Goal: Information Seeking & Learning: Learn about a topic

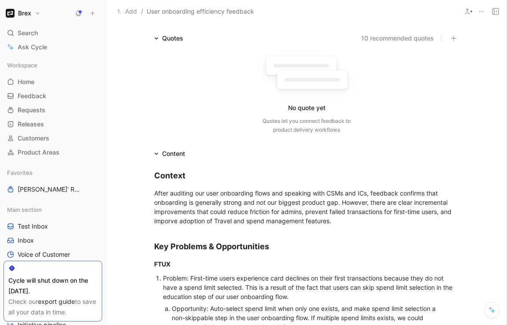
scroll to position [65, 0]
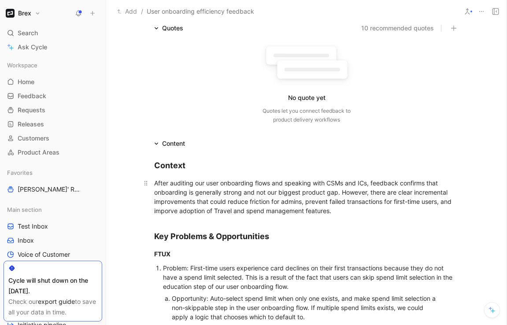
click at [268, 191] on div "After auditing our user onboarding flows and speaking with CSMs and ICs, feedba…" at bounding box center [306, 197] width 305 height 37
click at [302, 196] on div "After auditing our user onboarding flows and speaking with CSMs and ICs, feedba…" at bounding box center [306, 197] width 305 height 37
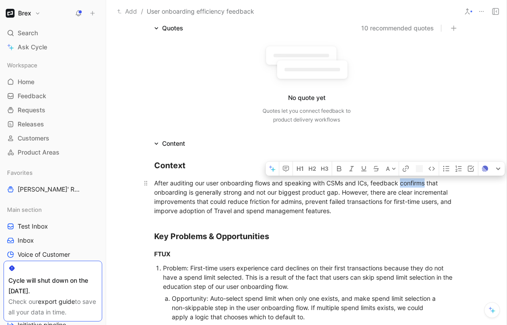
drag, startPoint x: 426, startPoint y: 183, endPoint x: 403, endPoint y: 183, distance: 23.4
click at [403, 183] on div "After auditing our user onboarding flows and speaking with CSMs and ICs, feedba…" at bounding box center [306, 197] width 305 height 37
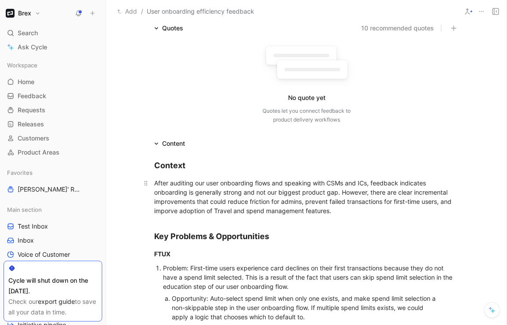
click at [342, 193] on div "After auditing our user onboarding flows and speaking with CSMs and ICs, feedba…" at bounding box center [306, 197] width 305 height 37
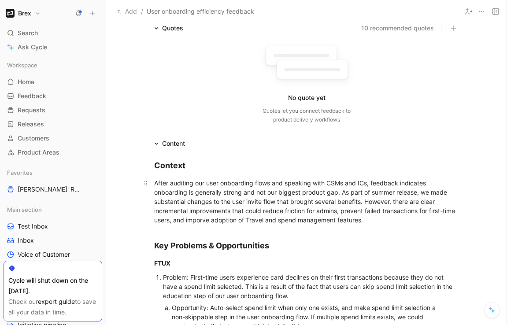
click at [286, 212] on div "After auditing our user onboarding flows and speaking with CSMs and ICs, feedba…" at bounding box center [306, 202] width 305 height 46
click at [368, 203] on div "After auditing our user onboarding flows and speaking with CSMs and ICs, feedba…" at bounding box center [306, 202] width 305 height 46
click at [390, 218] on div "After auditing our user onboarding flows and speaking with CSMs and ICs, feedba…" at bounding box center [306, 202] width 305 height 46
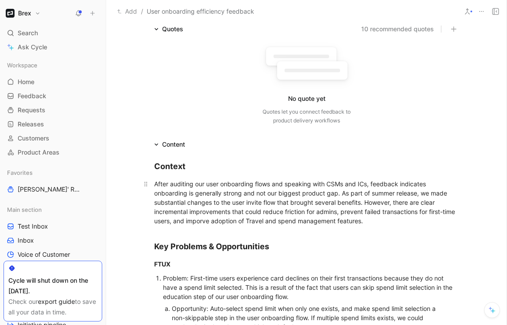
click at [362, 203] on div "After auditing our user onboarding flows and speaking with CSMs and ICs, feedba…" at bounding box center [306, 202] width 305 height 46
click at [412, 212] on div "After auditing our user onboarding flows and speaking with CSMs and ICs, feedba…" at bounding box center [306, 202] width 305 height 46
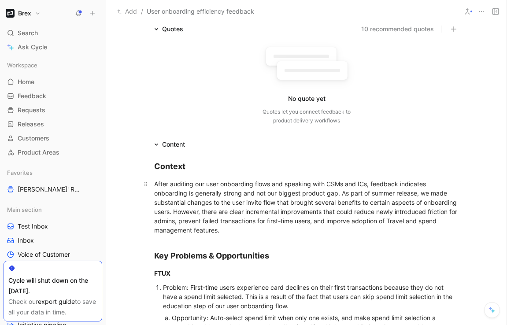
click at [313, 229] on div "After auditing our user onboarding flows and speaking with CSMs and ICs, feedba…" at bounding box center [306, 207] width 305 height 56
click at [303, 220] on div "After auditing our user onboarding flows and speaking with CSMs and ICs, feedba…" at bounding box center [306, 207] width 305 height 56
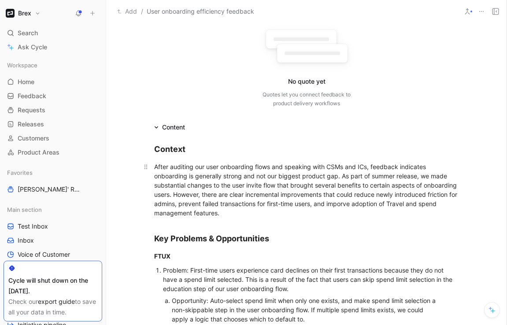
scroll to position [85, 0]
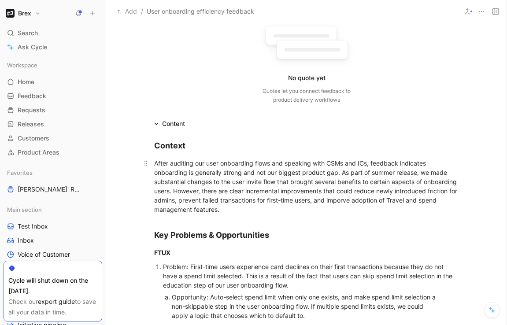
click at [291, 211] on div "After auditing our user onboarding flows and speaking with CSMs and ICs, feedba…" at bounding box center [306, 187] width 305 height 56
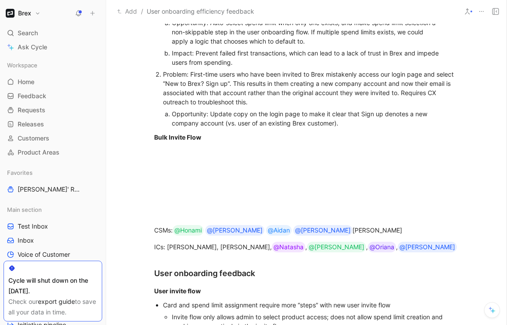
scroll to position [360, 0]
click at [229, 164] on div at bounding box center [306, 167] width 305 height 9
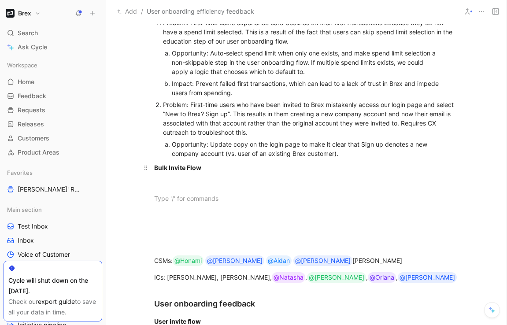
scroll to position [328, 0]
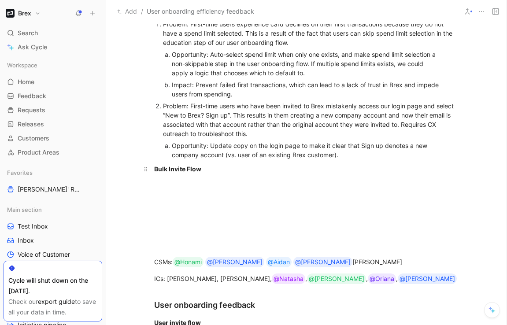
click at [168, 175] on p "Bulk Invite Flow" at bounding box center [307, 169] width 339 height 15
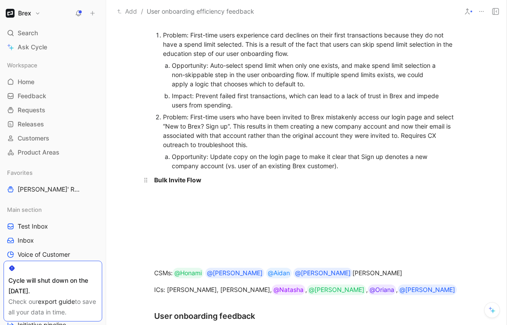
scroll to position [314, 0]
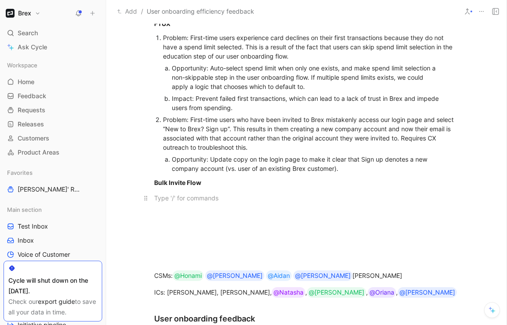
click at [157, 194] on div at bounding box center [306, 198] width 305 height 9
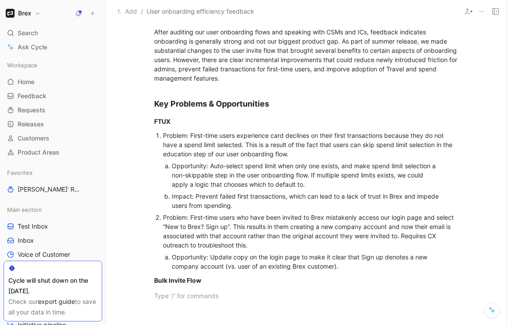
scroll to position [210, 0]
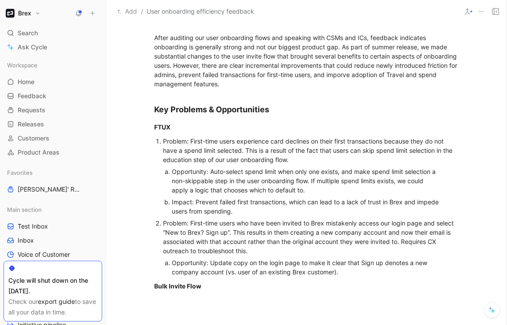
click at [163, 143] on li "Problem: First-time users experience card declines on their first transactions …" at bounding box center [311, 176] width 296 height 82
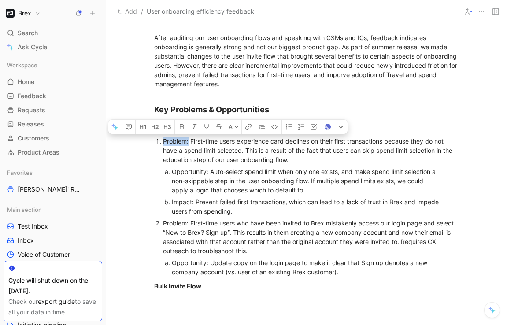
drag, startPoint x: 189, startPoint y: 142, endPoint x: 164, endPoint y: 142, distance: 24.7
click at [164, 142] on div "Problem: First-time users experience card declines on their first transactions …" at bounding box center [311, 151] width 296 height 28
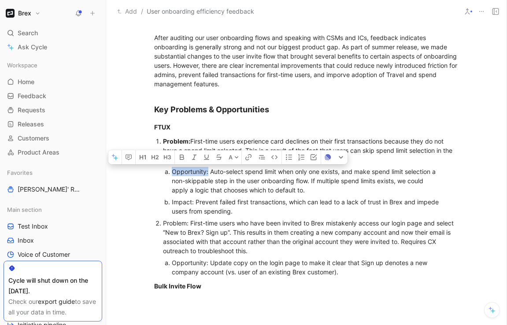
drag, startPoint x: 209, startPoint y: 173, endPoint x: 173, endPoint y: 173, distance: 36.2
click at [173, 173] on div "Opportunity: Auto-select spend limit when only one exists, and make spend limit…" at bounding box center [307, 181] width 271 height 28
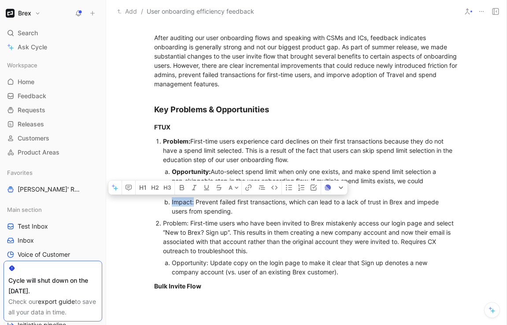
drag, startPoint x: 194, startPoint y: 203, endPoint x: 171, endPoint y: 203, distance: 22.5
click at [172, 203] on li "Impact: Prevent failed first transactions, which can lead to a lack of trust in…" at bounding box center [307, 206] width 271 height 21
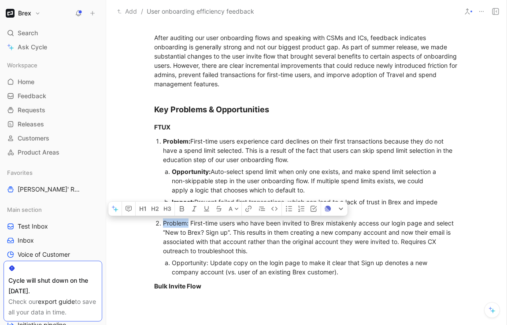
drag, startPoint x: 189, startPoint y: 225, endPoint x: 161, endPoint y: 225, distance: 28.2
click at [163, 225] on li "Problem: First-time users who have been invited to Brex mistakenly access our l…" at bounding box center [311, 247] width 296 height 61
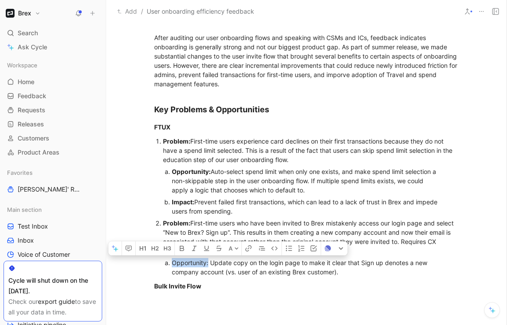
drag, startPoint x: 209, startPoint y: 263, endPoint x: 167, endPoint y: 263, distance: 42.8
click at [172, 263] on li "Opportunity: Update copy on the login page to make it clear that Sign up denote…" at bounding box center [307, 267] width 271 height 21
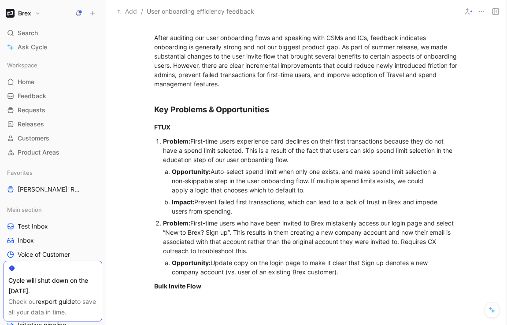
click at [224, 272] on div "Opportunity: Update copy on the login page to make it clear that Sign up denote…" at bounding box center [307, 267] width 271 height 19
click at [348, 273] on div "Opportunity: Update copy on the login page to make it clear that Sign up denote…" at bounding box center [307, 267] width 271 height 19
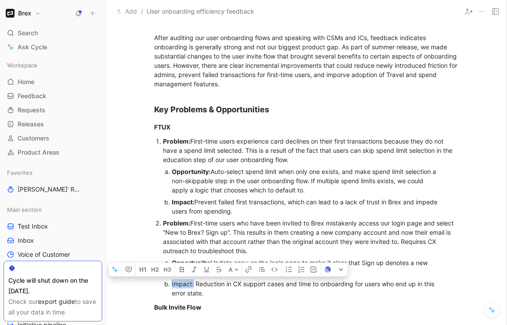
drag, startPoint x: 194, startPoint y: 283, endPoint x: 172, endPoint y: 283, distance: 22.1
click at [172, 283] on li "Impact: Reduction in CX support cases and time to onboarding for users who end …" at bounding box center [307, 288] width 271 height 21
click at [216, 292] on div "Impact: Reduction in CX support cases and time to onboarding for users who end …" at bounding box center [307, 289] width 271 height 19
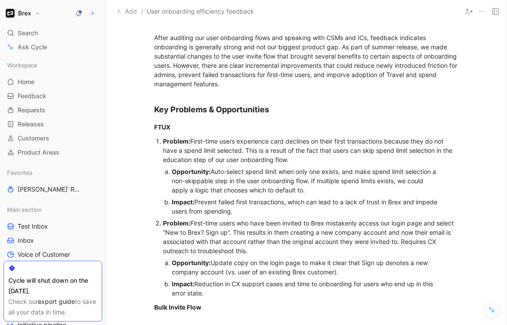
click at [285, 285] on div "Impact: Reduction in CX support cases and time to onboarding for users who end …" at bounding box center [307, 289] width 271 height 19
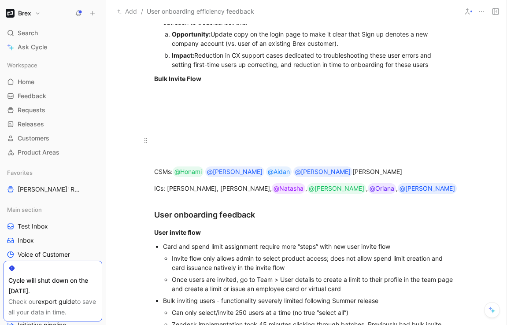
scroll to position [435, 0]
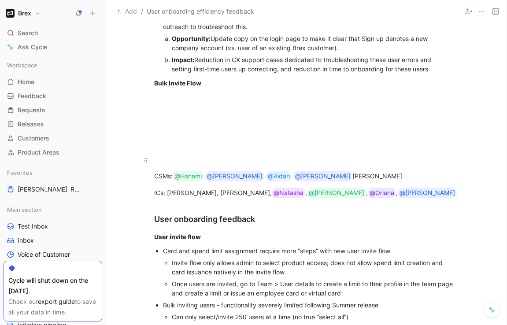
click at [164, 160] on div at bounding box center [306, 160] width 305 height 9
click at [201, 220] on div "User onboarding feedback" at bounding box center [306, 219] width 305 height 12
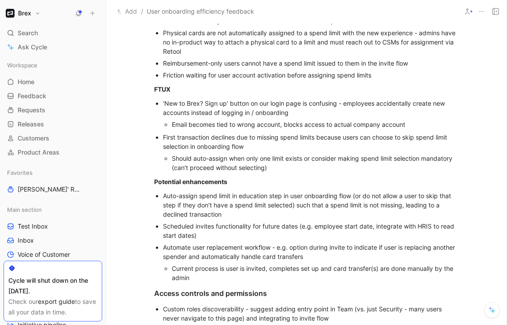
scroll to position [822, 0]
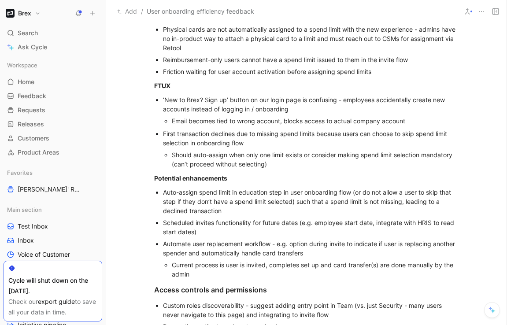
click at [258, 207] on div "Auto-assign spend limit in education step in user onboarding flow (or do not al…" at bounding box center [311, 202] width 296 height 28
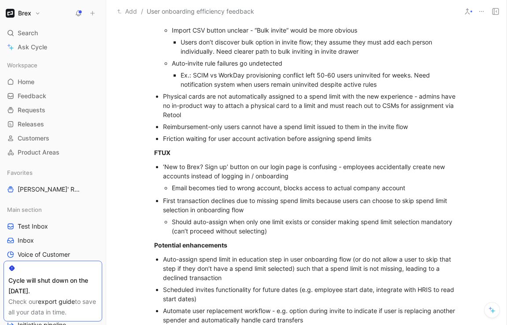
scroll to position [756, 0]
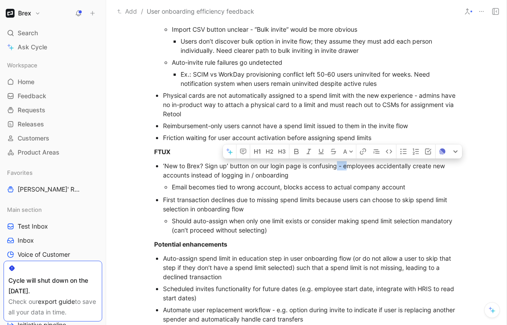
drag, startPoint x: 346, startPoint y: 168, endPoint x: 337, endPoint y: 169, distance: 8.8
click at [337, 169] on div "‘New to Brex? Sign up’ button on our login page is confusing - employees accide…" at bounding box center [311, 170] width 296 height 19
